Goal: Task Accomplishment & Management: Use online tool/utility

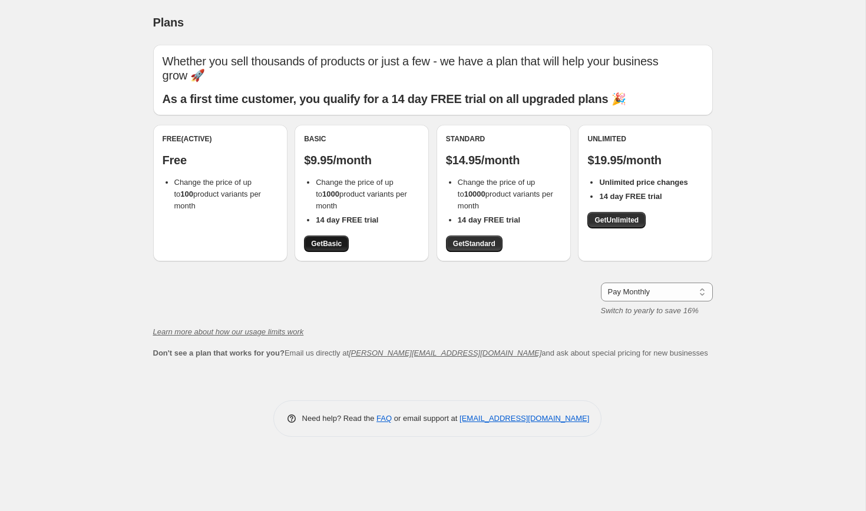
click at [328, 239] on span "Get Basic" at bounding box center [326, 243] width 31 height 9
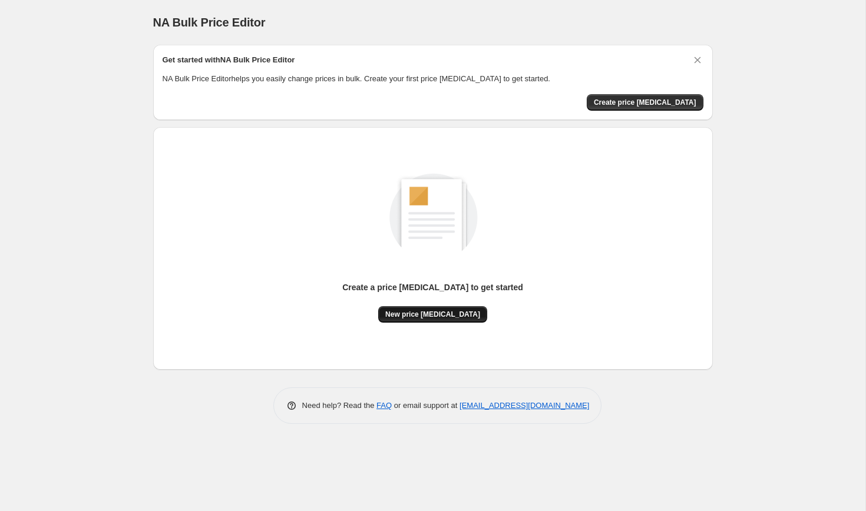
click at [414, 311] on span "New price [MEDICAL_DATA]" at bounding box center [432, 314] width 95 height 9
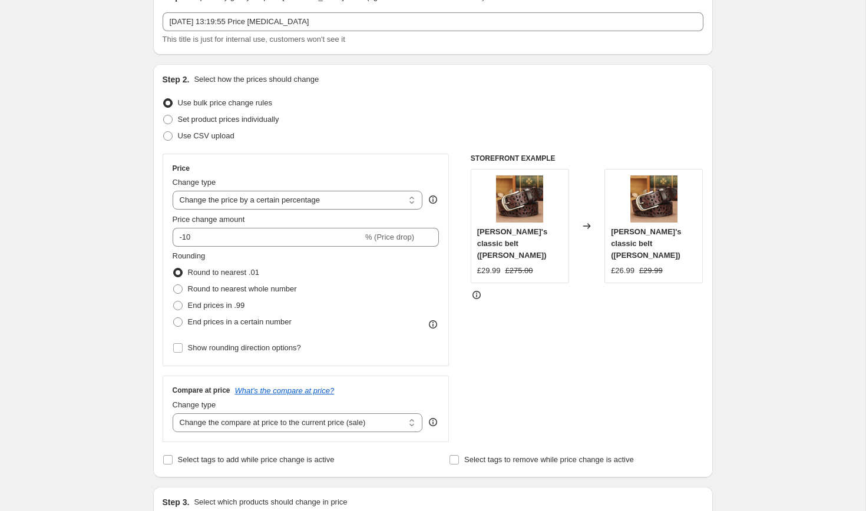
scroll to position [65, 0]
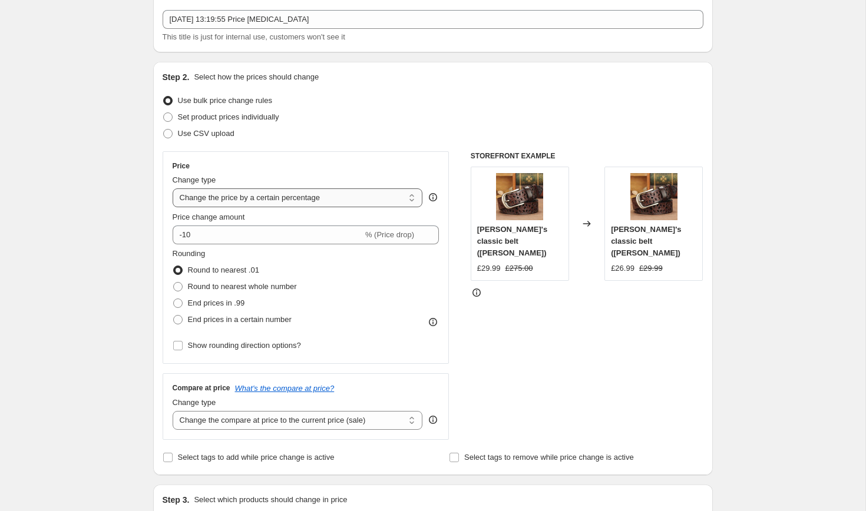
click at [308, 197] on select "Change the price to a certain amount Change the price by a certain amount Chang…" at bounding box center [298, 198] width 250 height 19
select select "by"
click at [173, 189] on select "Change the price to a certain amount Change the price by a certain amount Chang…" at bounding box center [298, 198] width 250 height 19
type input "-10.00"
click at [230, 298] on span "End prices in .99" at bounding box center [216, 304] width 57 height 12
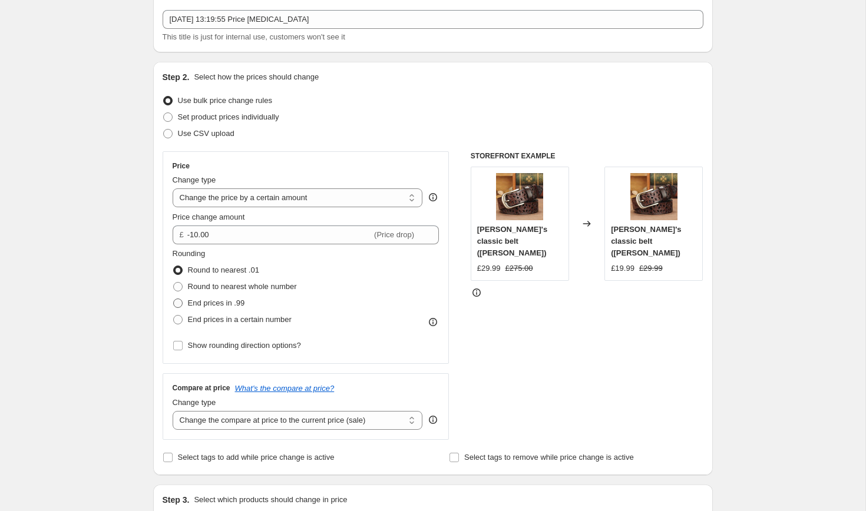
click at [174, 299] on input "End prices in .99" at bounding box center [173, 299] width 1 height 1
radio input "true"
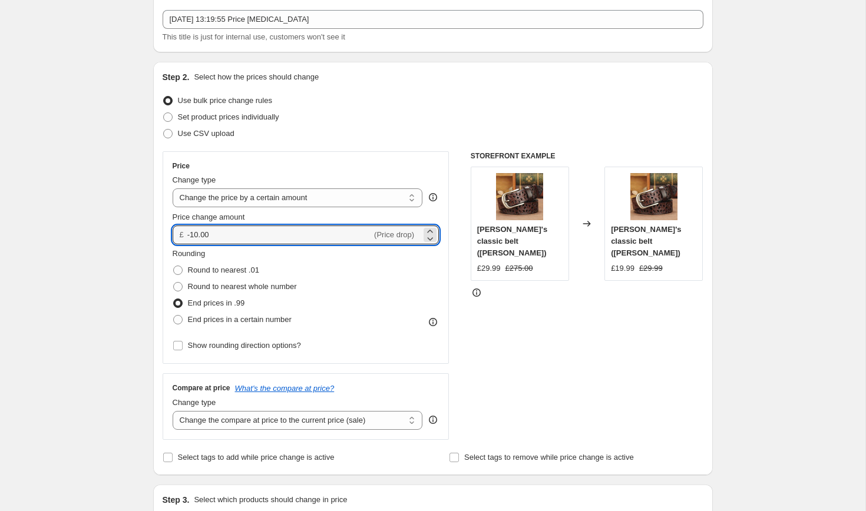
drag, startPoint x: 232, startPoint y: 233, endPoint x: 140, endPoint y: 223, distance: 92.5
click at [144, 225] on div "Step 1. Optionally give your price change job a title (eg "March 30% off sale o…" at bounding box center [428, 505] width 569 height 1070
type input "5"
type input "-5.00"
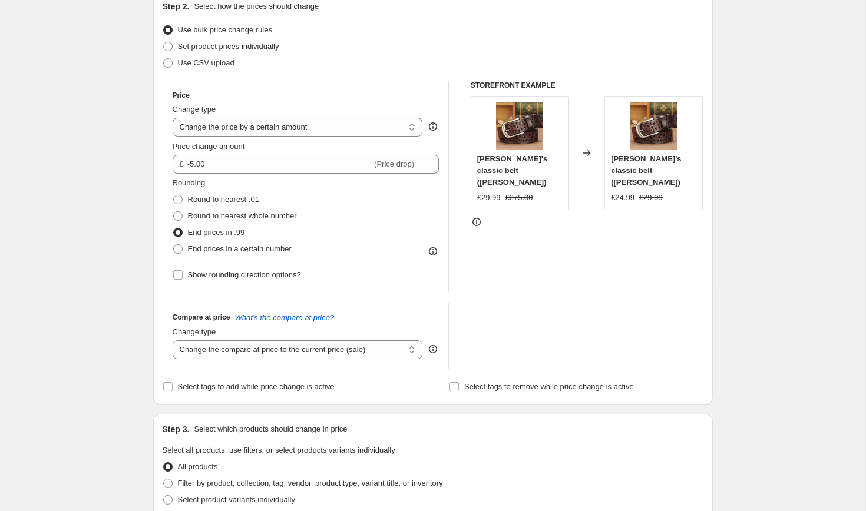
scroll to position [137, 0]
click at [232, 342] on select "Change the compare at price to the current price (sale) Change the compare at p…" at bounding box center [298, 349] width 250 height 19
select select "no_change"
click at [173, 340] on select "Change the compare at price to the current price (sale) Change the compare at p…" at bounding box center [298, 349] width 250 height 19
click at [123, 355] on div "Create new price change job. This page is ready Create new price change job Dra…" at bounding box center [432, 452] width 865 height 1178
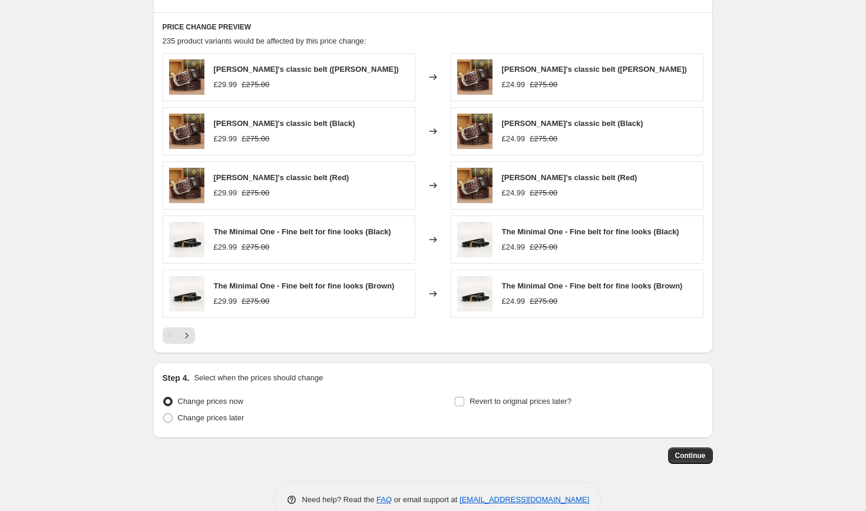
scroll to position [666, 0]
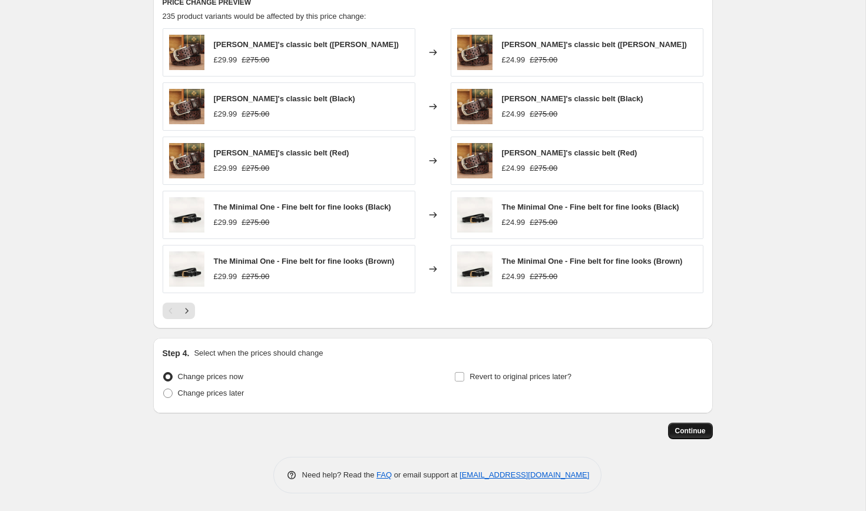
click at [683, 427] on button "Continue" at bounding box center [690, 431] width 45 height 16
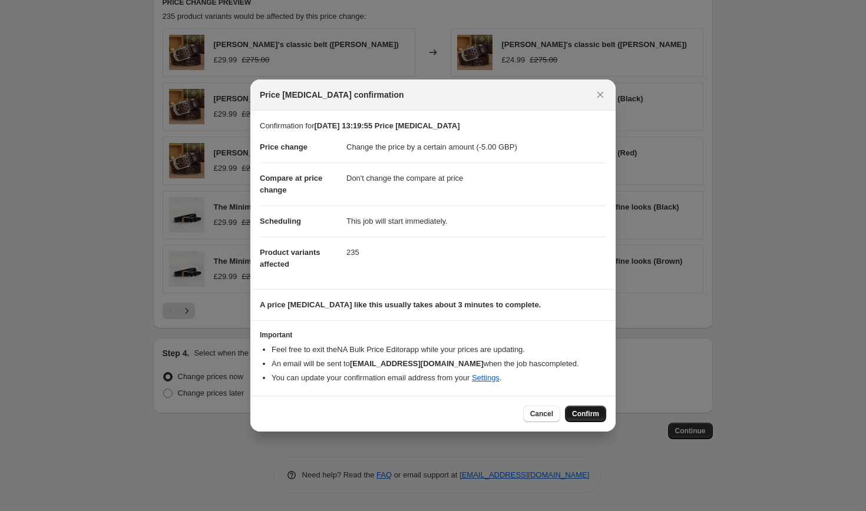
click at [583, 410] on span "Confirm" at bounding box center [585, 413] width 27 height 9
